Goal: Task Accomplishment & Management: Manage account settings

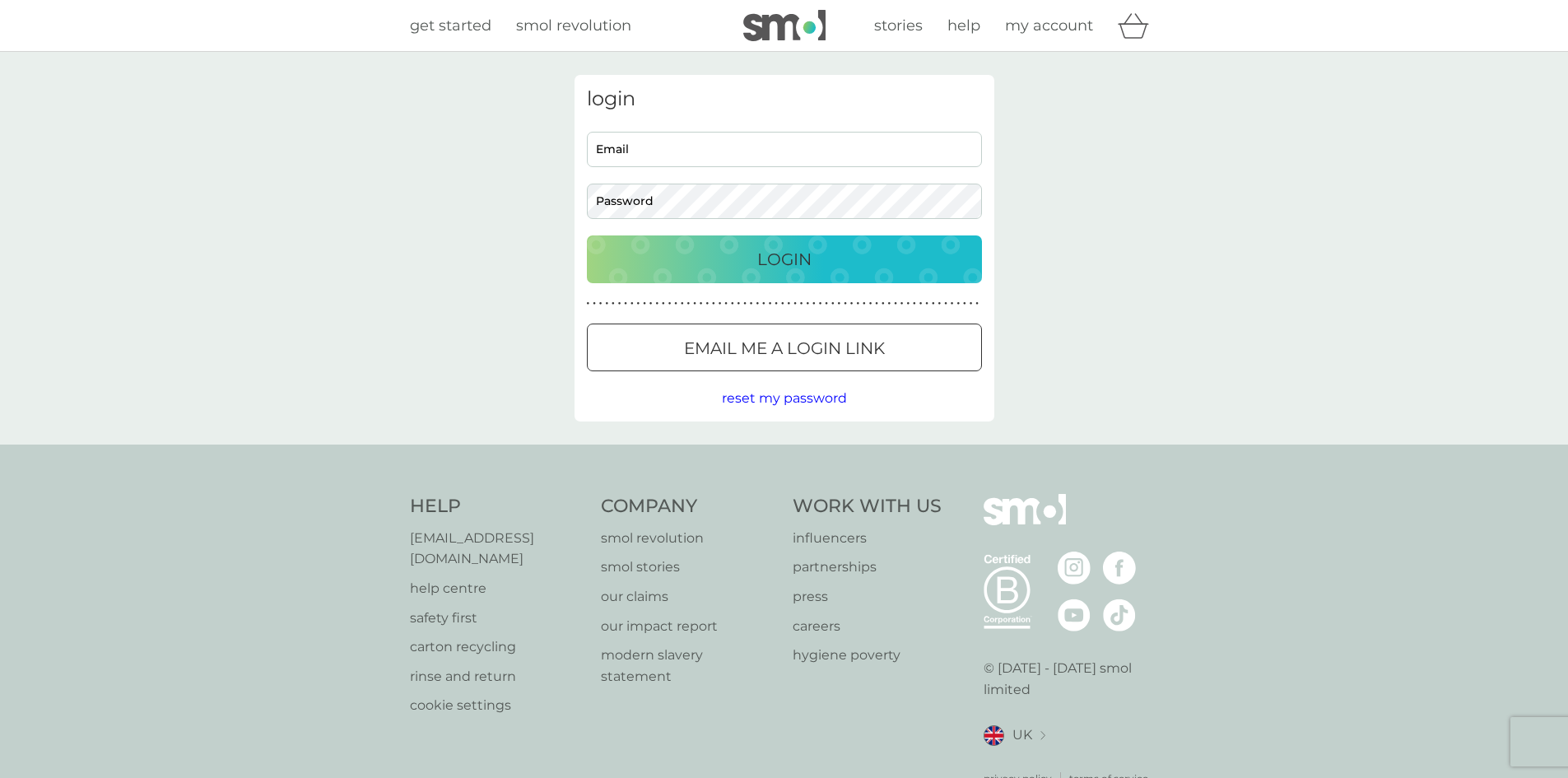
type input "[EMAIL_ADDRESS][DOMAIN_NAME]"
click at [733, 249] on div "Login" at bounding box center [784, 259] width 362 height 26
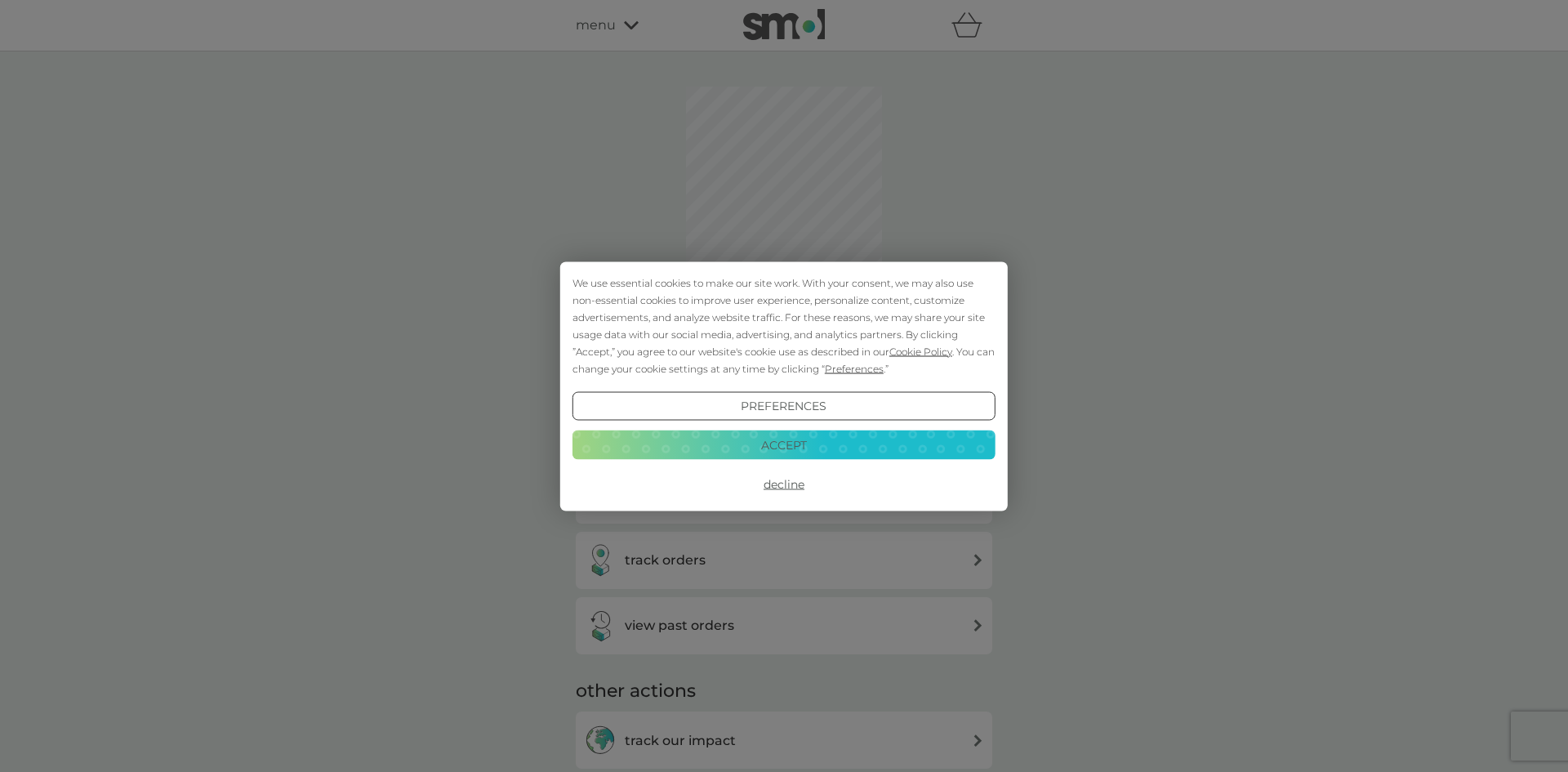
click at [773, 438] on button "Accept" at bounding box center [784, 445] width 423 height 29
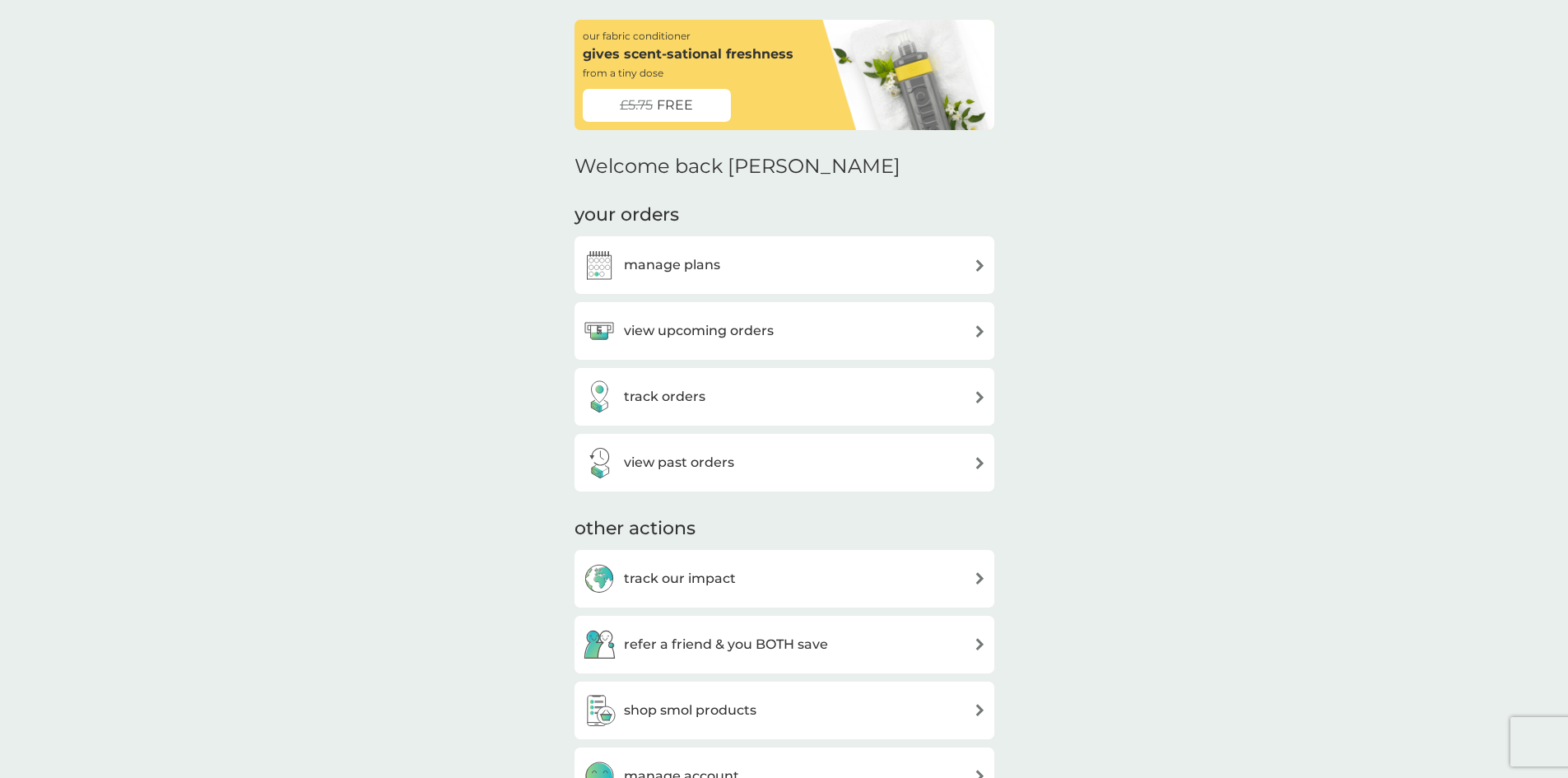
scroll to position [82, 0]
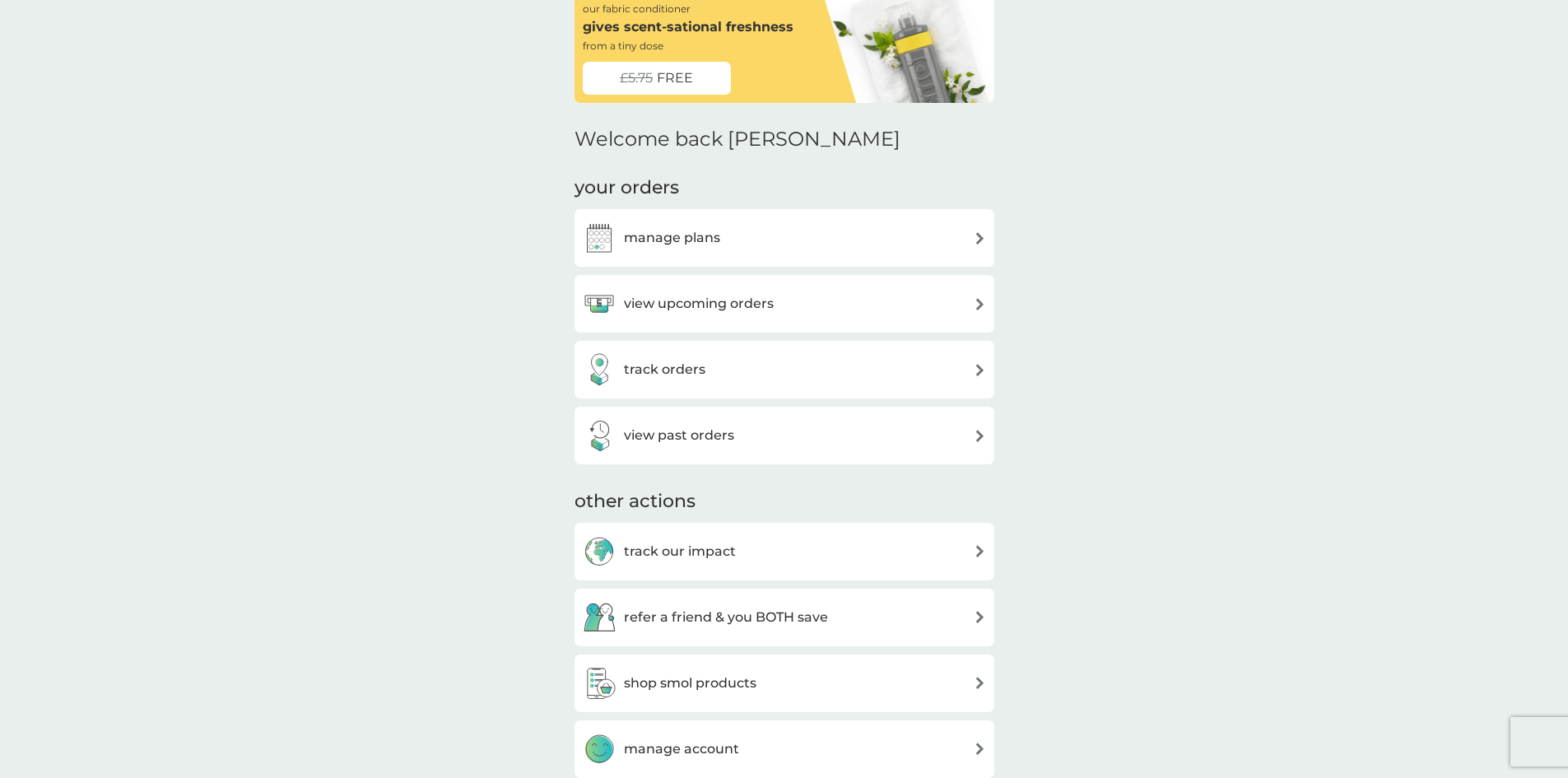
click at [763, 266] on div "manage plans" at bounding box center [785, 237] width 420 height 58
click at [764, 246] on div "manage plans" at bounding box center [784, 238] width 403 height 33
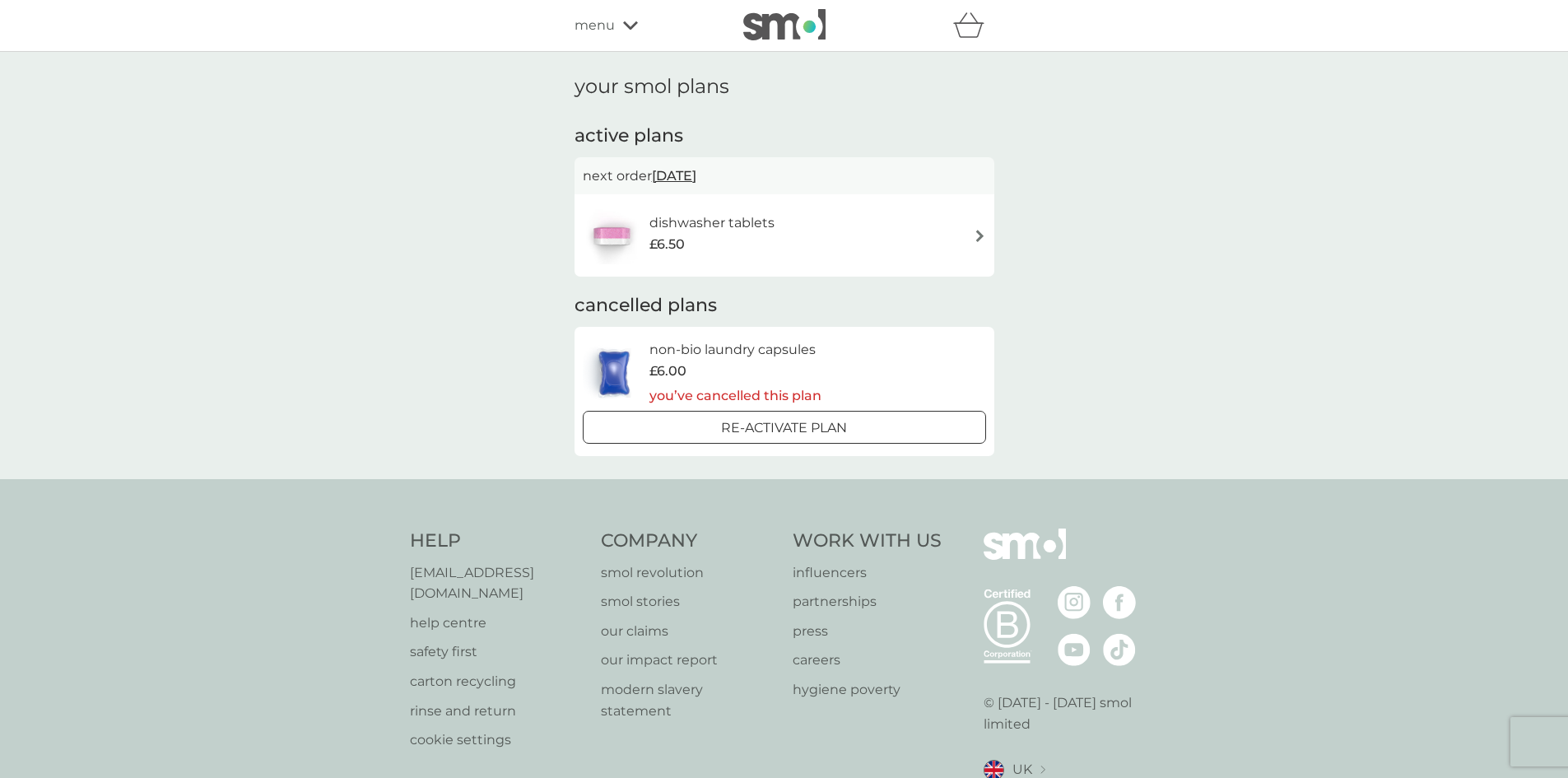
click at [771, 233] on div "£6.50" at bounding box center [712, 244] width 126 height 22
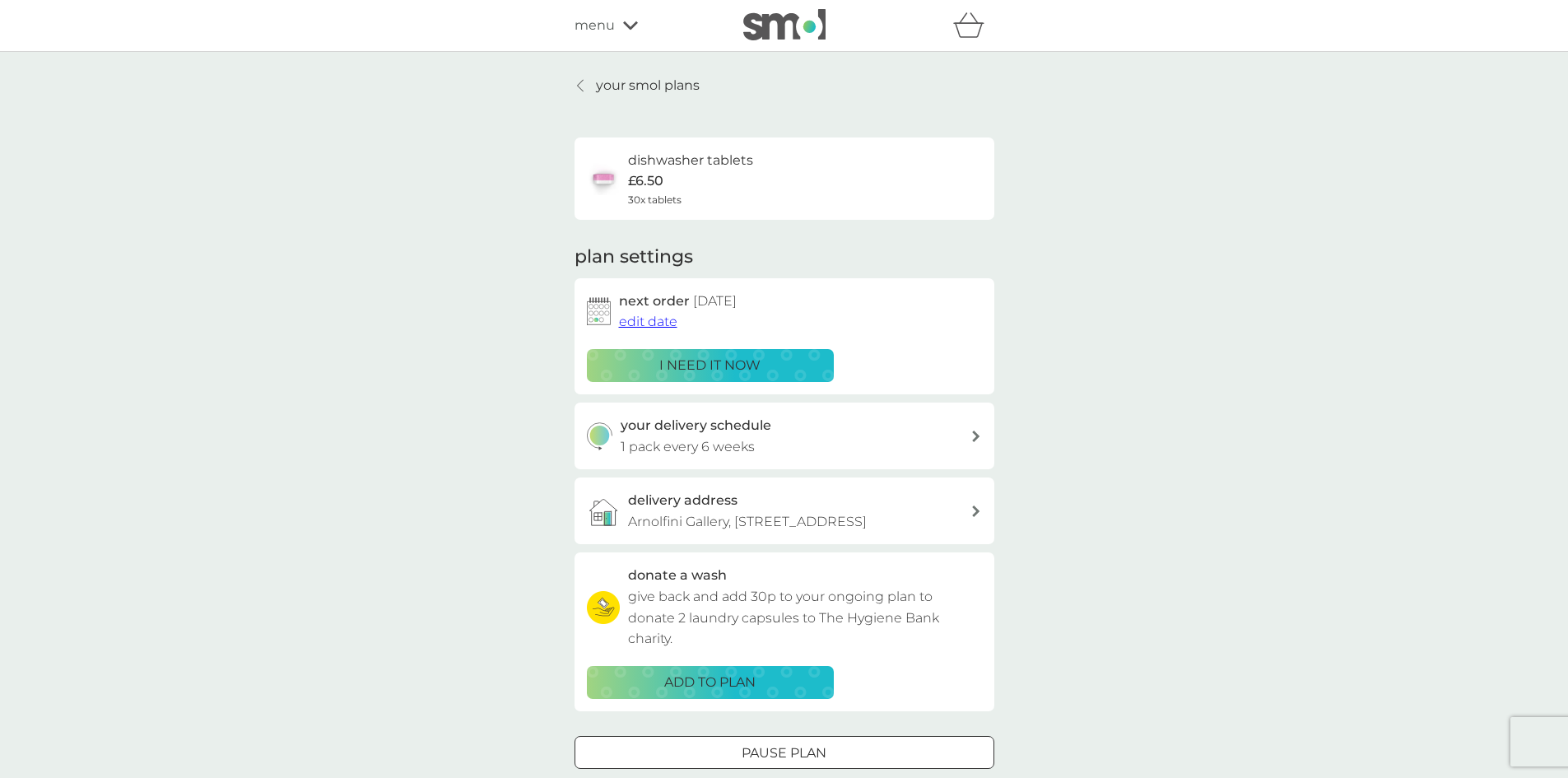
click at [677, 427] on h3 "your delivery schedule" at bounding box center [696, 426] width 151 height 22
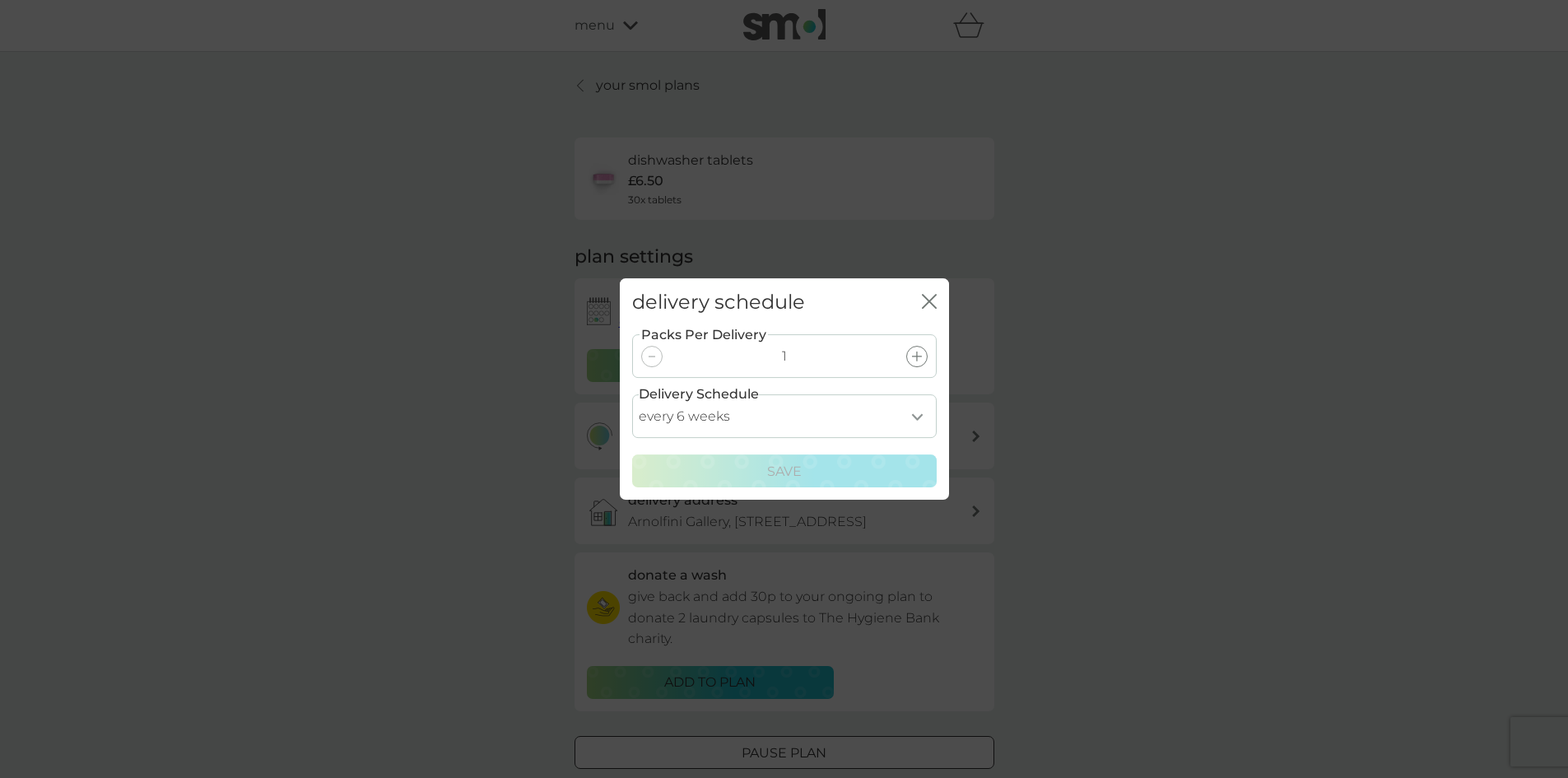
click at [927, 409] on select "every 1 week every 2 weeks every 3 weeks every 4 weeks every 5 weeks every 6 we…" at bounding box center [784, 416] width 304 height 43
select select "98"
click at [632, 394] on select "every 1 week every 2 weeks every 3 weeks every 4 weeks every 5 weeks every 6 we…" at bounding box center [784, 416] width 304 height 43
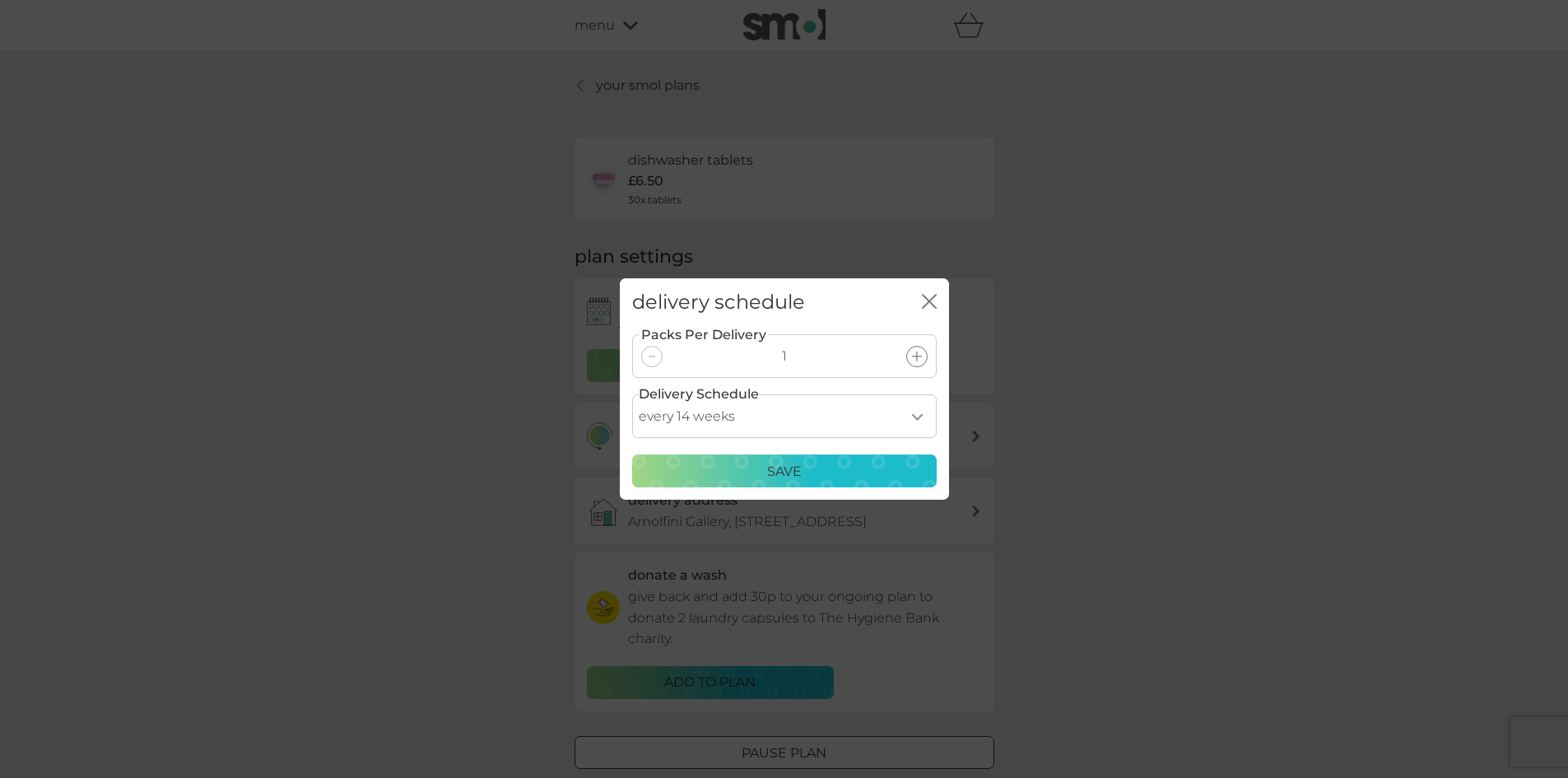
click at [749, 483] on button "Save" at bounding box center [784, 471] width 304 height 33
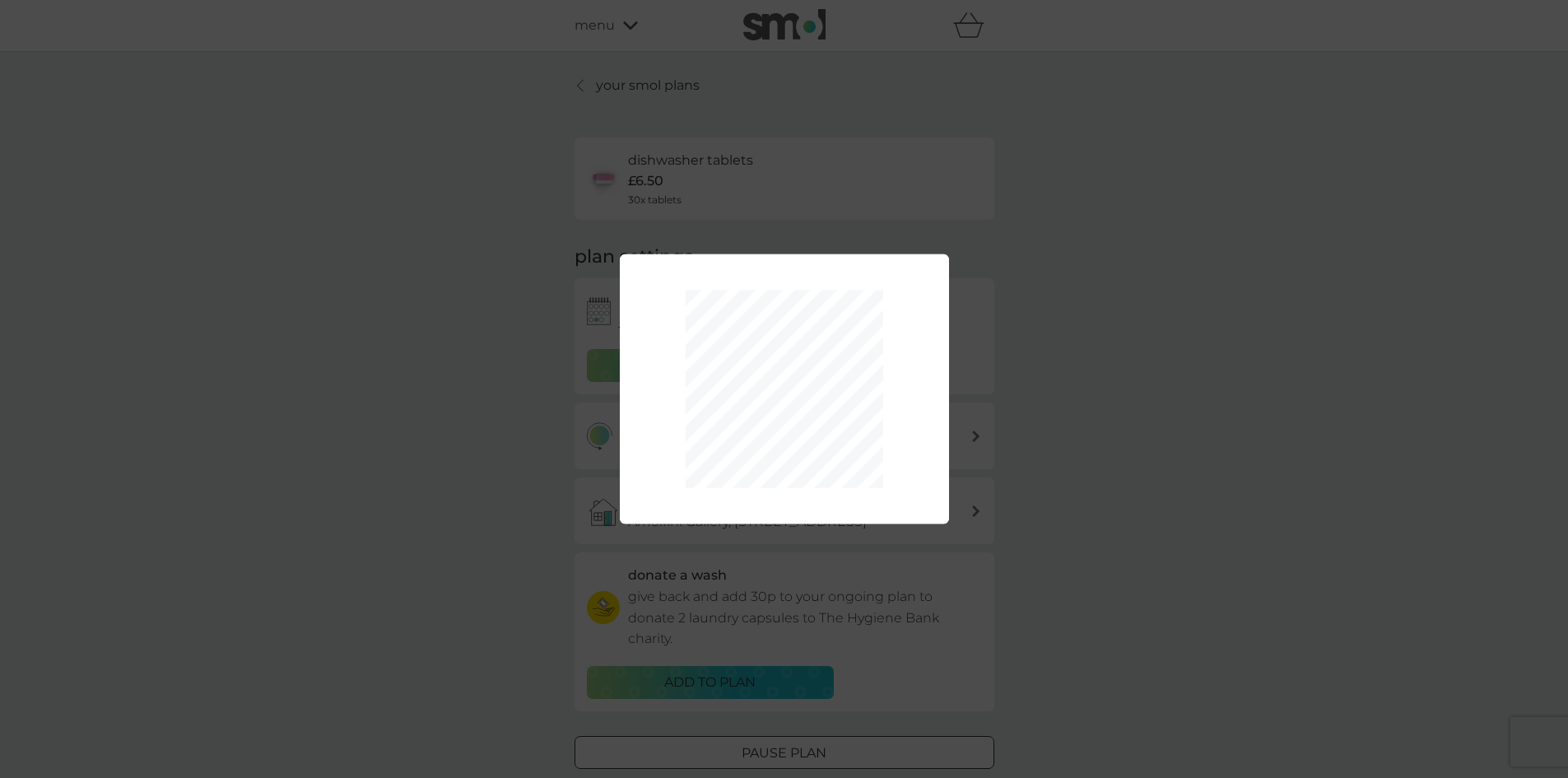
click at [1086, 329] on div "Packs Per Delivery 1 Delivery Schedule every 1 week every 2 weeks every 3 weeks…" at bounding box center [784, 389] width 1568 height 778
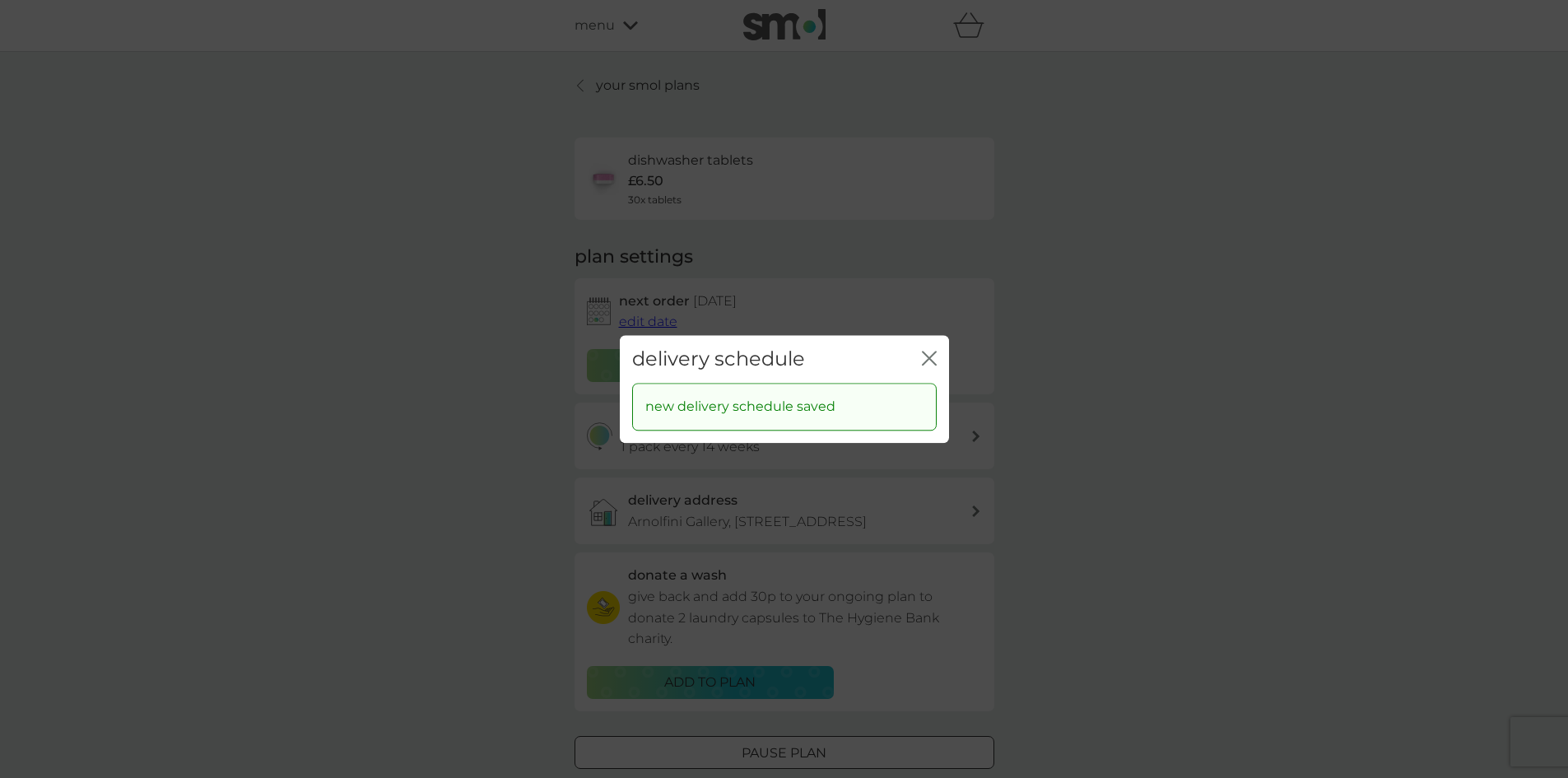
click at [922, 358] on icon "close" at bounding box center [928, 357] width 15 height 15
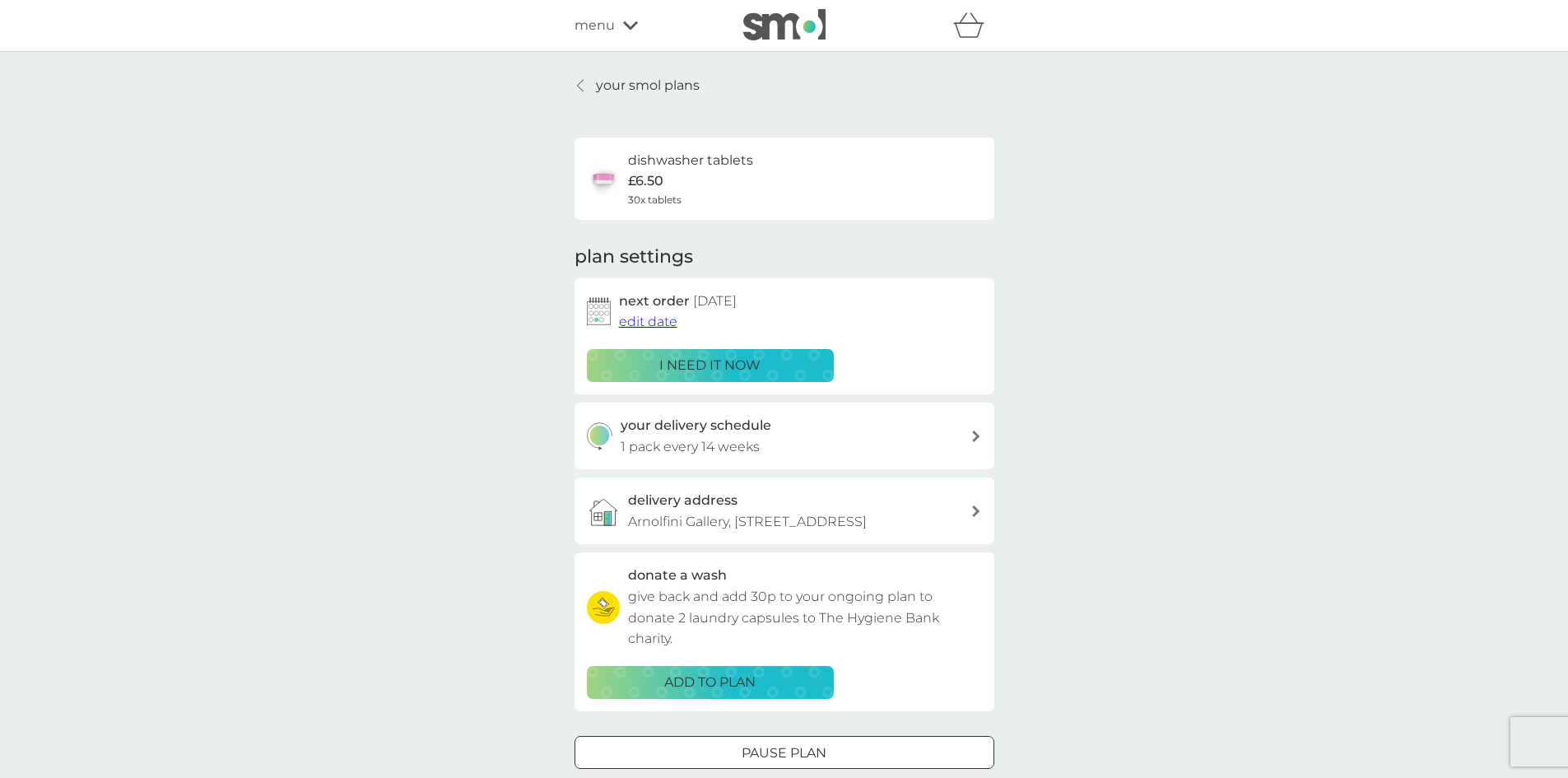
click at [643, 322] on span "edit date" at bounding box center [649, 322] width 59 height 16
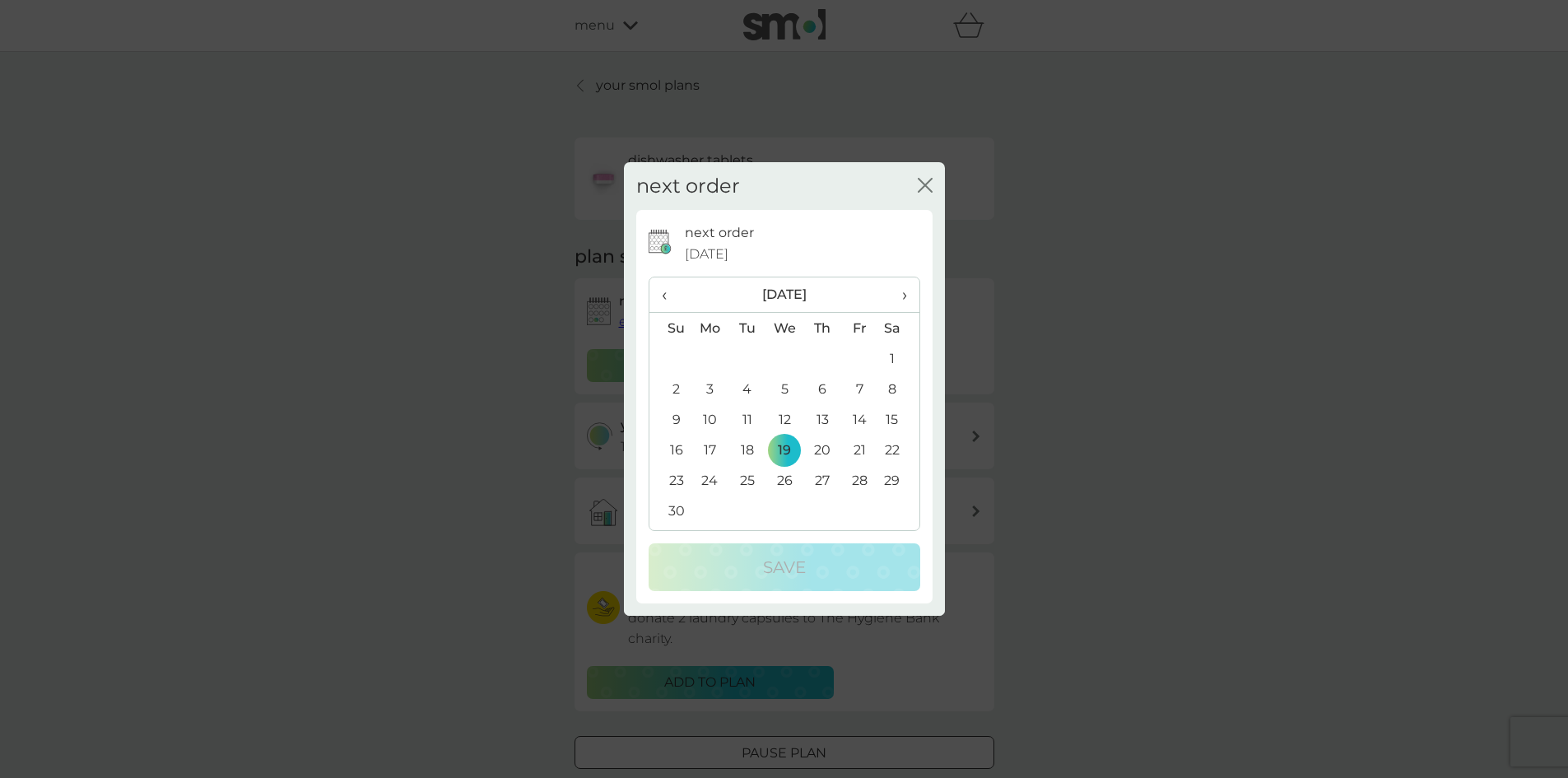
click at [892, 288] on span "›" at bounding box center [898, 294] width 17 height 34
click at [900, 293] on span "›" at bounding box center [898, 294] width 17 height 34
click at [659, 288] on th "‹" at bounding box center [670, 295] width 42 height 35
click at [898, 295] on span "›" at bounding box center [898, 294] width 17 height 34
click at [746, 390] on td "6" at bounding box center [747, 389] width 37 height 30
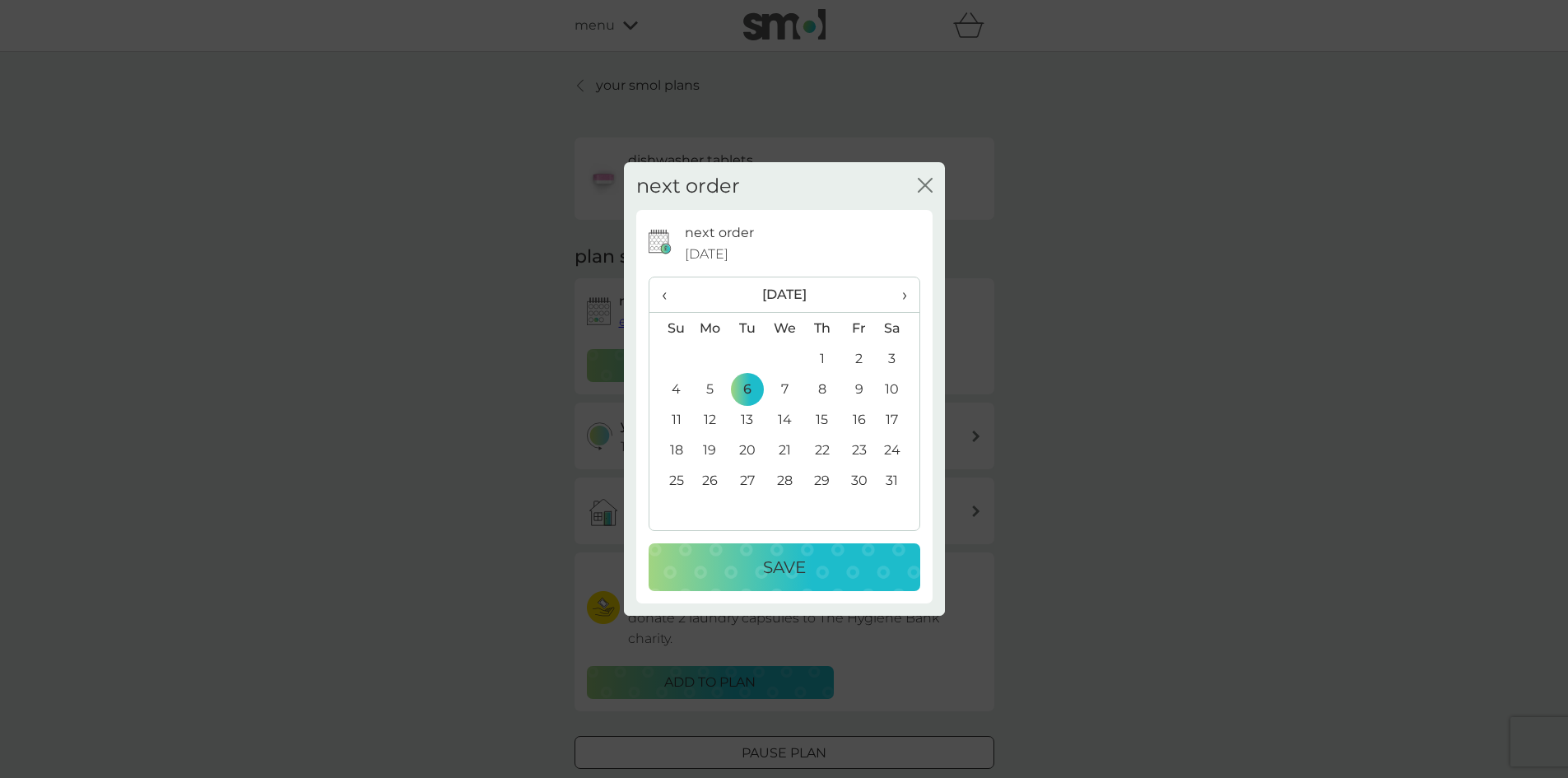
click at [784, 590] on button "Save" at bounding box center [784, 567] width 272 height 48
